Goal: Navigation & Orientation: Find specific page/section

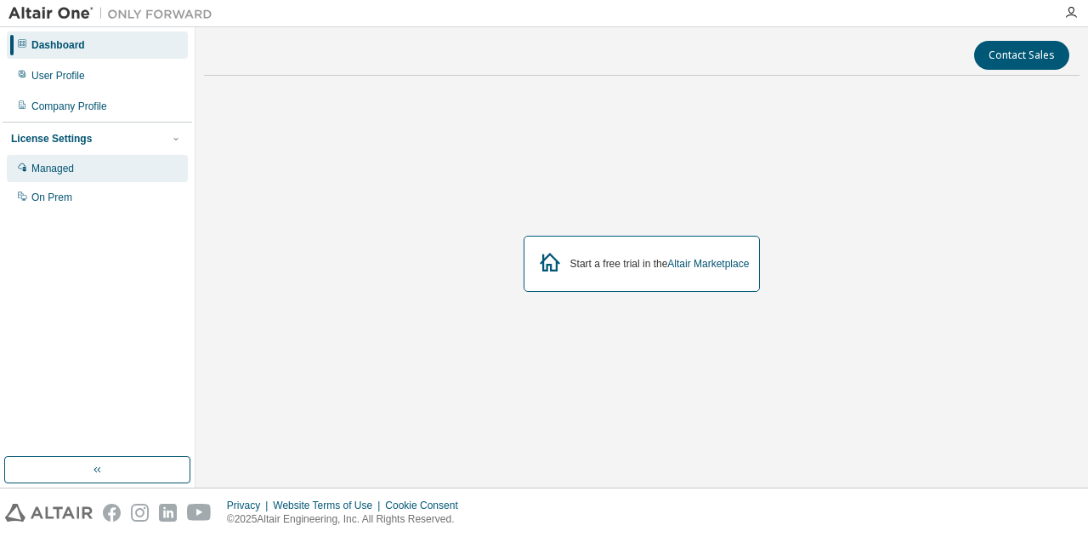
click at [56, 172] on div "Managed" at bounding box center [52, 169] width 43 height 14
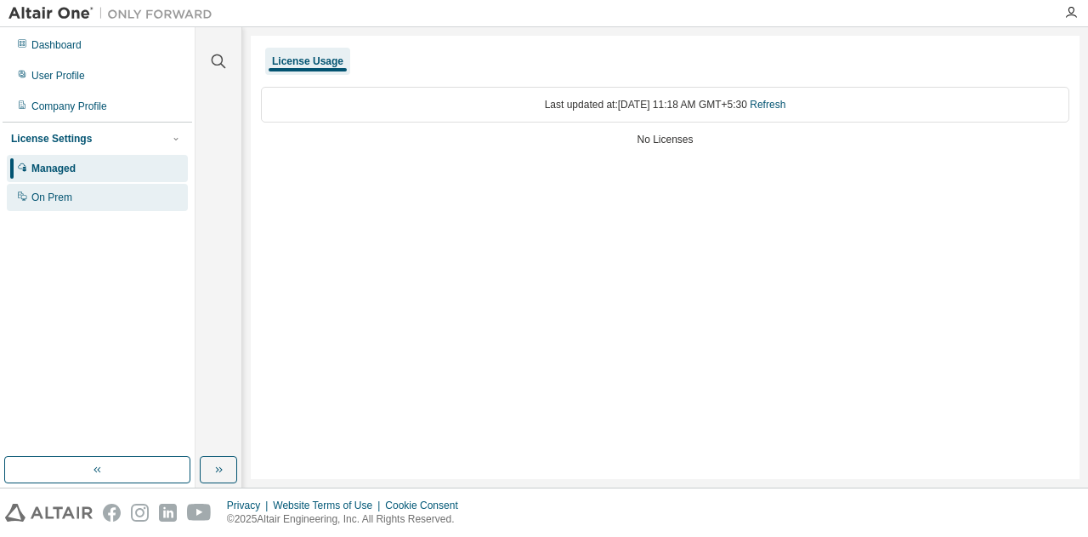
click at [82, 196] on div "On Prem" at bounding box center [97, 197] width 181 height 27
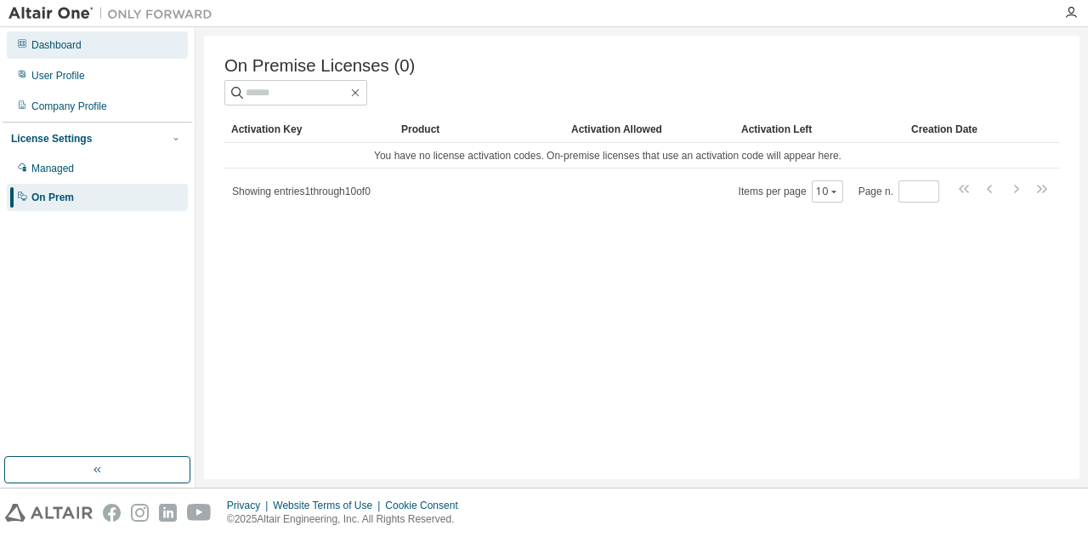
click at [99, 51] on div "Dashboard" at bounding box center [97, 44] width 181 height 27
